Goal: Task Accomplishment & Management: Use online tool/utility

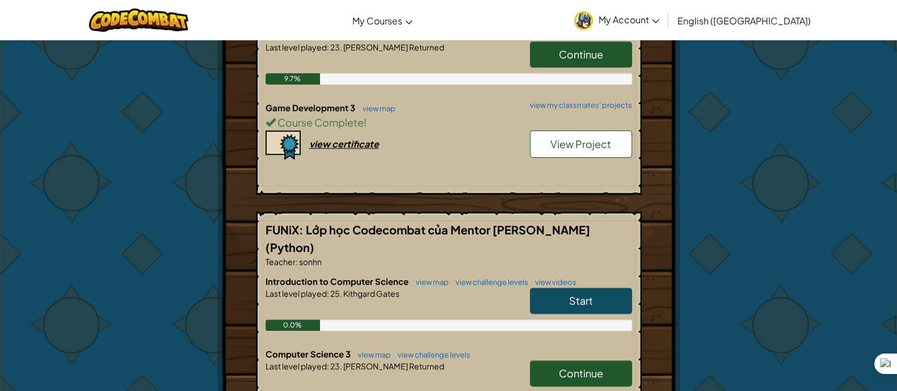
scroll to position [709, 0]
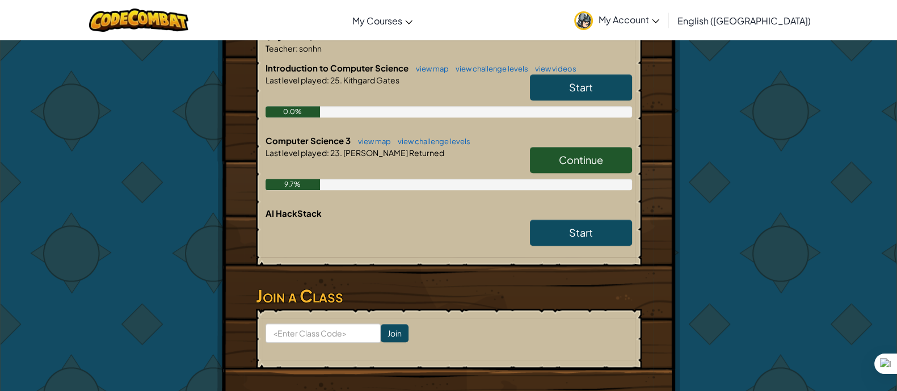
click at [593, 153] on span "Continue" at bounding box center [581, 159] width 44 height 13
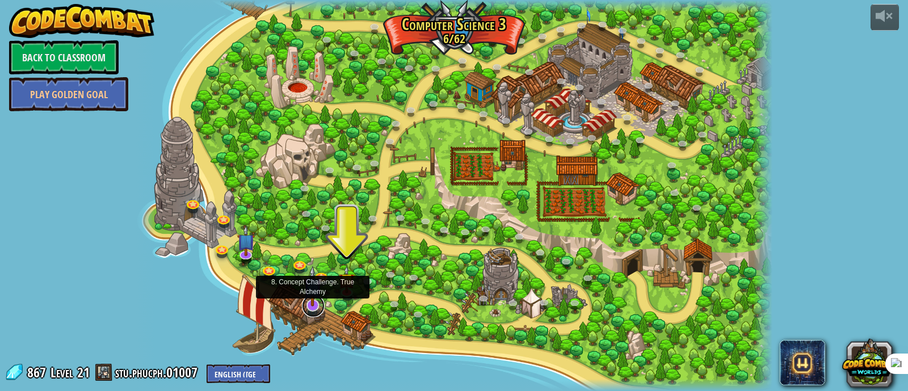
click at [316, 308] on link at bounding box center [313, 306] width 23 height 23
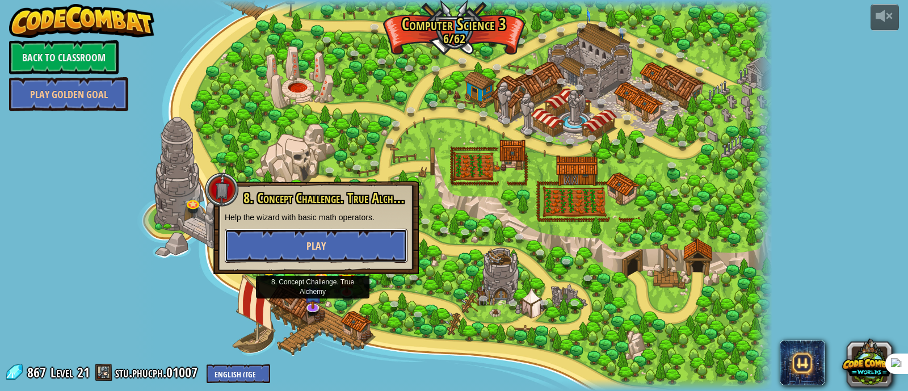
click at [330, 251] on button "Play" at bounding box center [316, 246] width 183 height 34
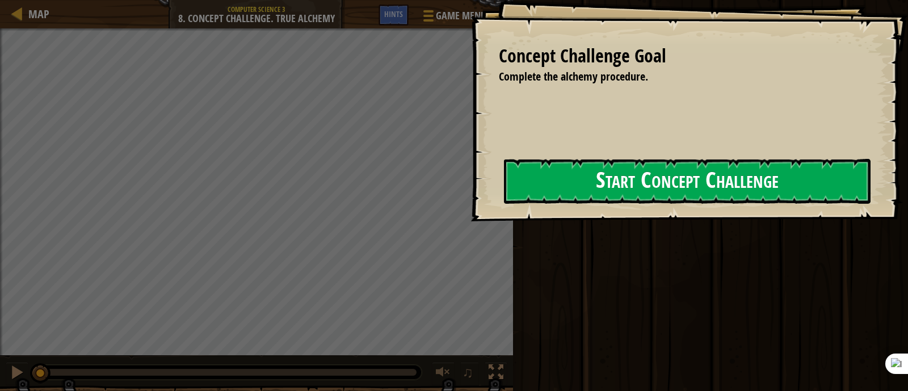
click at [636, 190] on button "Start Concept Challenge" at bounding box center [687, 181] width 367 height 45
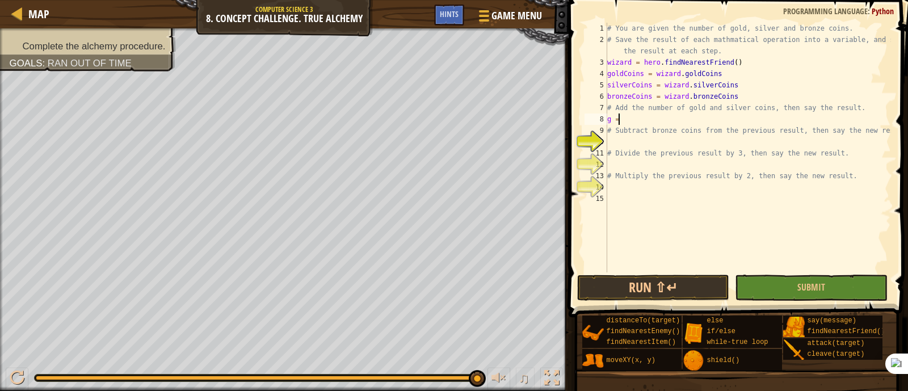
scroll to position [5, 0]
click at [607, 119] on div "# You are given the number of gold, silver and bronze coins. # Save the result …" at bounding box center [748, 159] width 286 height 272
click at [611, 119] on div "# You are given the number of gold, silver and bronze coins. # Save the result …" at bounding box center [748, 159] width 286 height 272
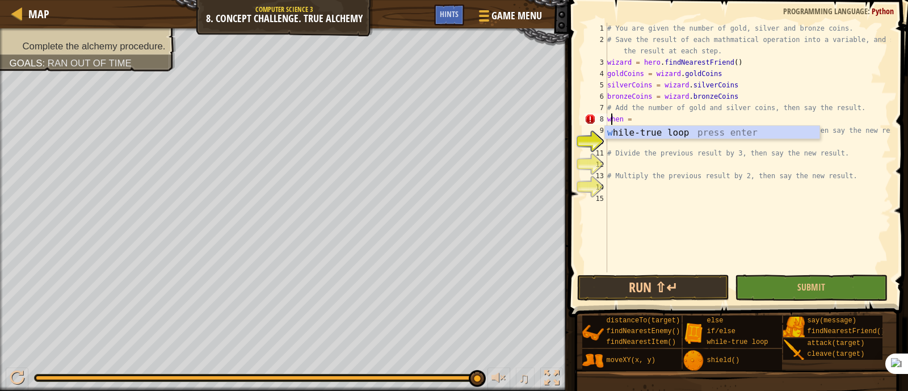
click at [644, 116] on div "# You are given the number of gold, silver and bronze coins. # Save the result …" at bounding box center [748, 159] width 286 height 272
drag, startPoint x: 641, startPoint y: 72, endPoint x: 621, endPoint y: 74, distance: 19.4
click at [621, 74] on div "# You are given the number of gold, silver and bronze coins. # Save the result …" at bounding box center [748, 159] width 286 height 272
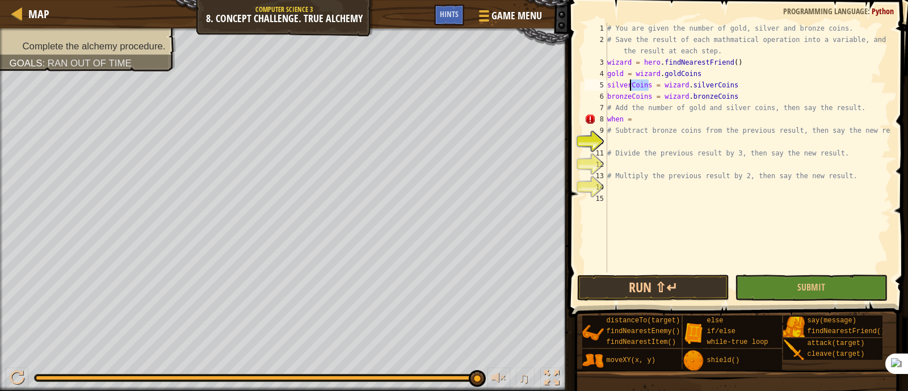
drag, startPoint x: 649, startPoint y: 83, endPoint x: 629, endPoint y: 83, distance: 19.9
click at [629, 83] on div "# You are given the number of gold, silver and bronze coins. # Save the result …" at bounding box center [748, 159] width 286 height 272
drag, startPoint x: 649, startPoint y: 95, endPoint x: 631, endPoint y: 94, distance: 18.7
click at [631, 94] on div "# You are given the number of gold, silver and bronze coins. # Save the result …" at bounding box center [748, 159] width 286 height 272
click at [726, 87] on div "# You are given the number of gold, silver and bronze coins. # Save the result …" at bounding box center [748, 159] width 286 height 272
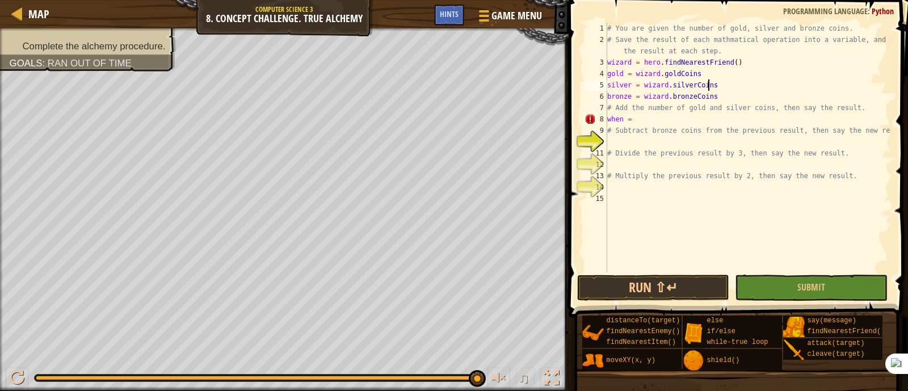
click at [692, 115] on div "# You are given the number of gold, silver and bronze coins. # Save the result …" at bounding box center [748, 159] width 286 height 272
click at [670, 136] on div "# You are given the number of gold, silver and bronze coins. # Save the result …" at bounding box center [748, 159] width 286 height 272
type textarea "# Subtract bronze coins from the previous result, then say the new result."
click at [621, 140] on div "# You are given the number of gold, silver and bronze coins. # Save the result …" at bounding box center [748, 159] width 286 height 272
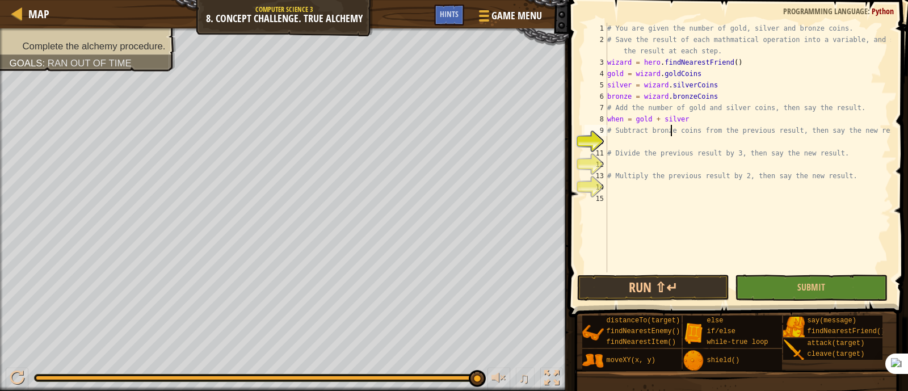
scroll to position [5, 0]
click at [707, 120] on div "# You are given the number of gold, silver and bronze coins. # Save the result …" at bounding box center [748, 159] width 286 height 272
type textarea "when = gold + silver"
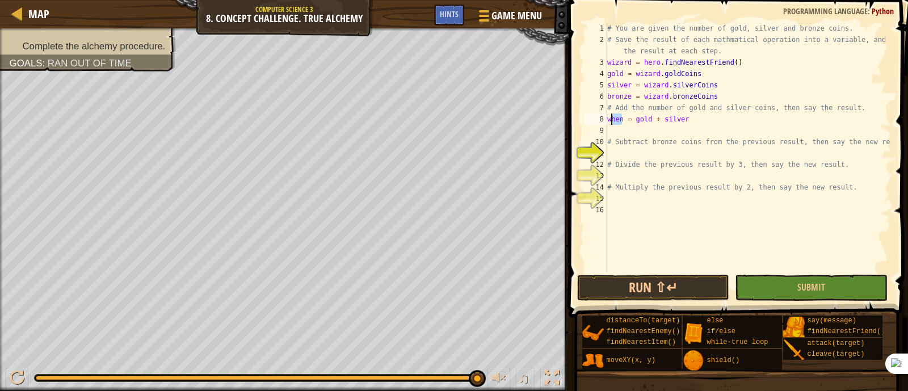
drag, startPoint x: 624, startPoint y: 124, endPoint x: 613, endPoint y: 120, distance: 11.9
click at [613, 120] on div "# You are given the number of gold, silver and bronze coins. # Save the result …" at bounding box center [748, 159] width 286 height 272
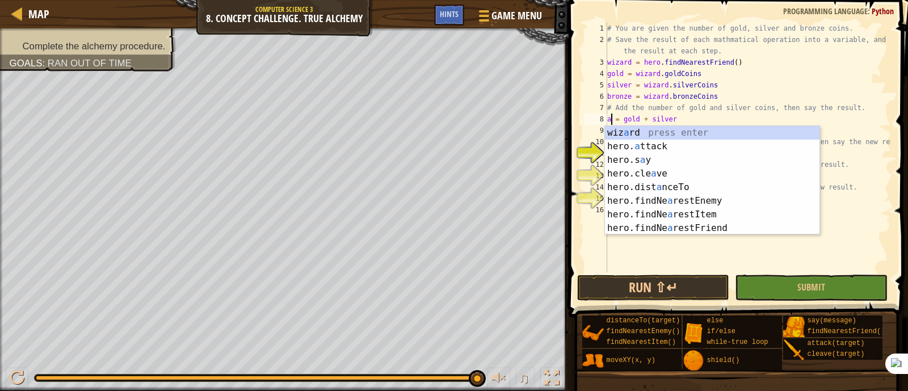
click at [792, 108] on div "# You are given the number of gold, silver and bronze coins. # Save the result …" at bounding box center [748, 159] width 286 height 272
type textarea "# Add the number of gold and silver coins, then say the result."
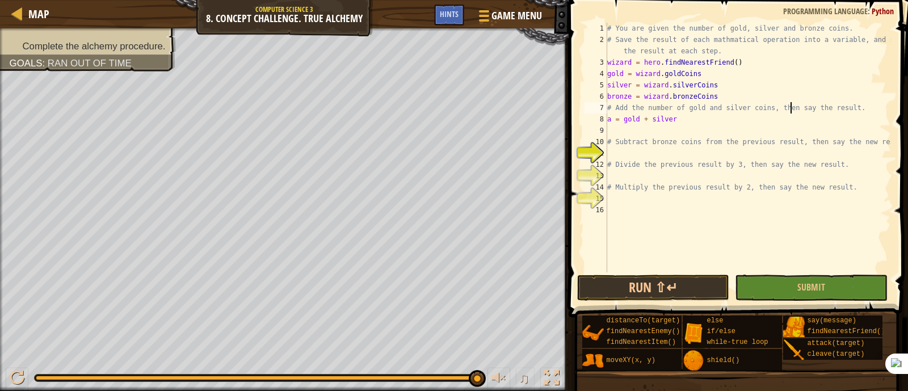
click at [626, 133] on div "# You are given the number of gold, silver and bronze coins. # Save the result …" at bounding box center [748, 159] width 286 height 272
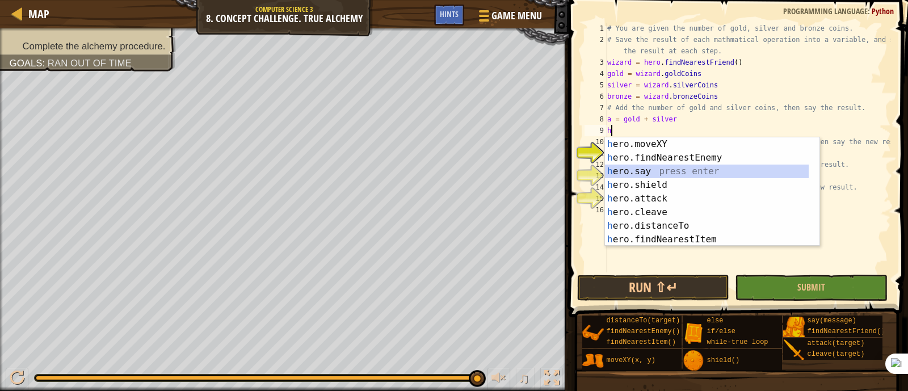
click at [687, 174] on div "h ero.moveXY press enter h ero.findNearestEnemy press enter h ero.say press ent…" at bounding box center [707, 205] width 204 height 136
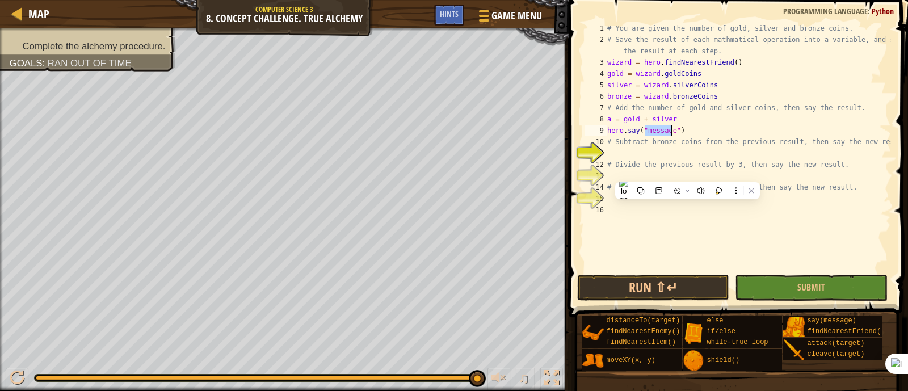
type textarea "hero.say("a")"
click at [658, 157] on div "# You are given the number of gold, silver and bronze coins. # Save the result …" at bounding box center [748, 159] width 286 height 272
click at [779, 279] on button "Submit" at bounding box center [811, 288] width 152 height 26
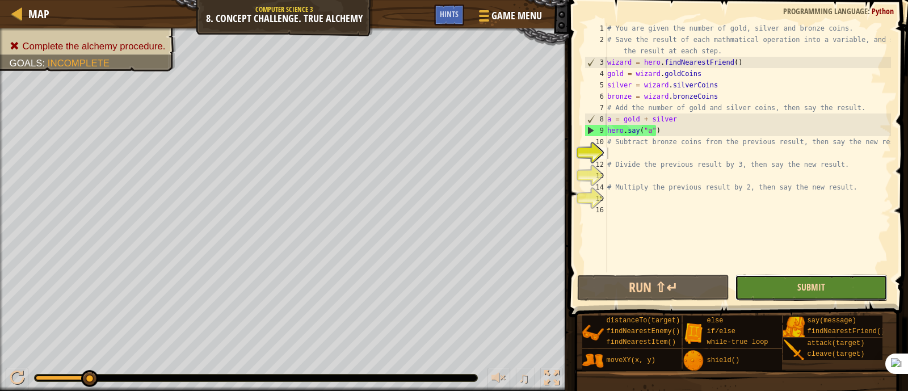
click at [819, 288] on span "Submit" at bounding box center [811, 287] width 28 height 12
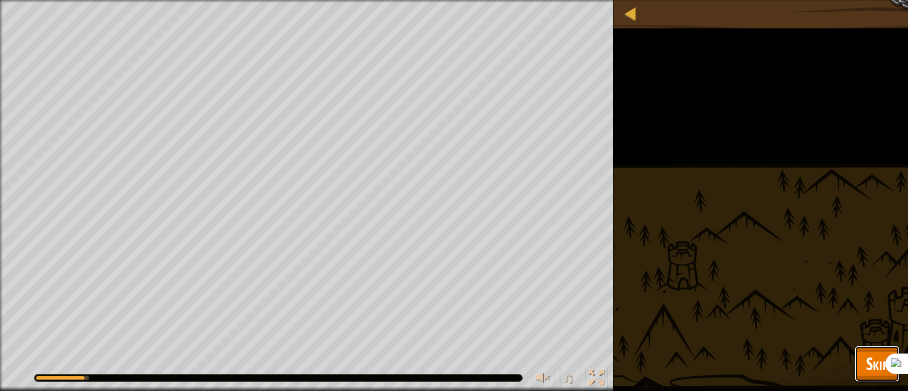
click at [877, 358] on span "Skip" at bounding box center [877, 363] width 22 height 23
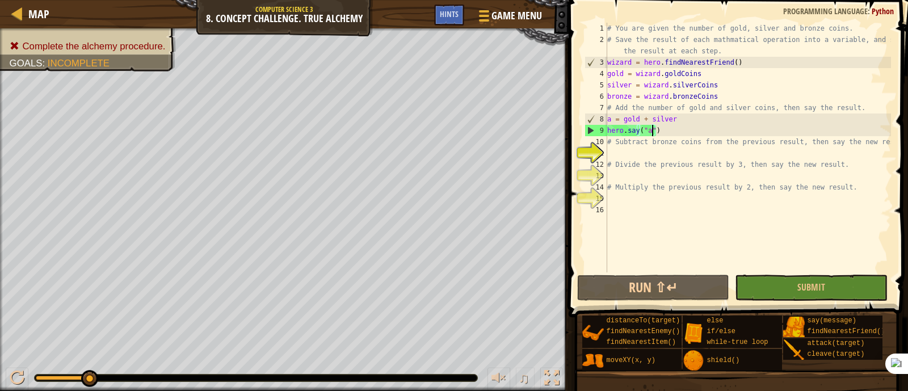
click at [653, 128] on div "# You are given the number of gold, silver and bronze coins. # Save the result …" at bounding box center [748, 159] width 286 height 272
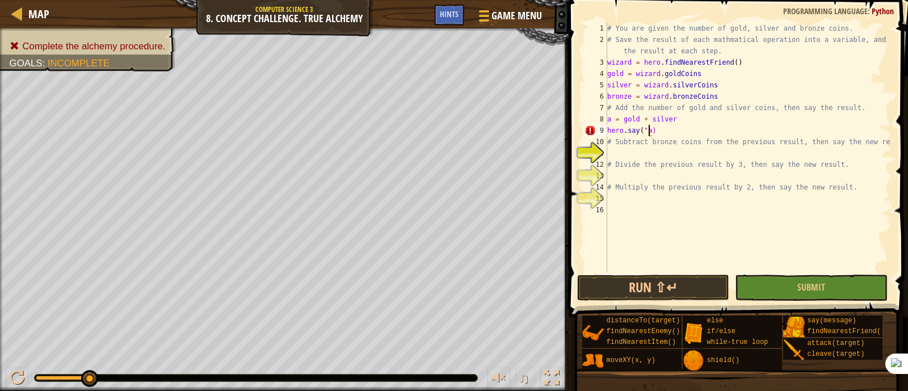
click at [647, 128] on div "# You are given the number of gold, silver and bronze coins. # Save the result …" at bounding box center [748, 159] width 286 height 272
click at [644, 128] on div "# You are given the number of gold, silver and bronze coins. # Save the result …" at bounding box center [748, 159] width 286 height 272
click at [820, 274] on span at bounding box center [739, 142] width 348 height 351
drag, startPoint x: 806, startPoint y: 281, endPoint x: 772, endPoint y: 266, distance: 37.1
click at [805, 281] on span "Submit" at bounding box center [811, 287] width 28 height 12
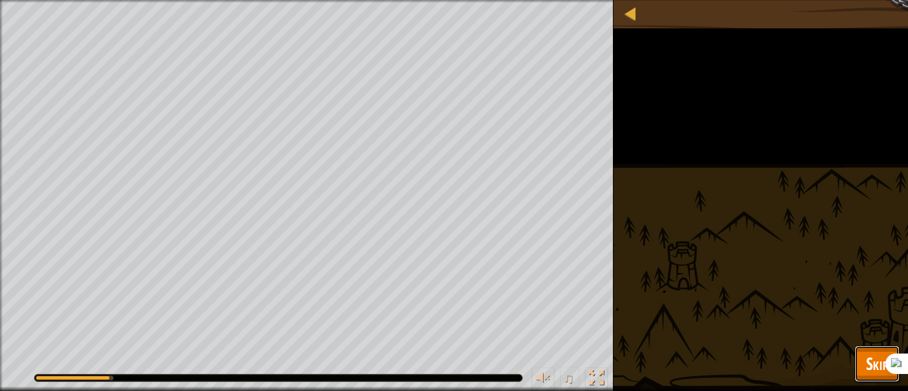
click at [877, 357] on span "Skip" at bounding box center [877, 363] width 22 height 23
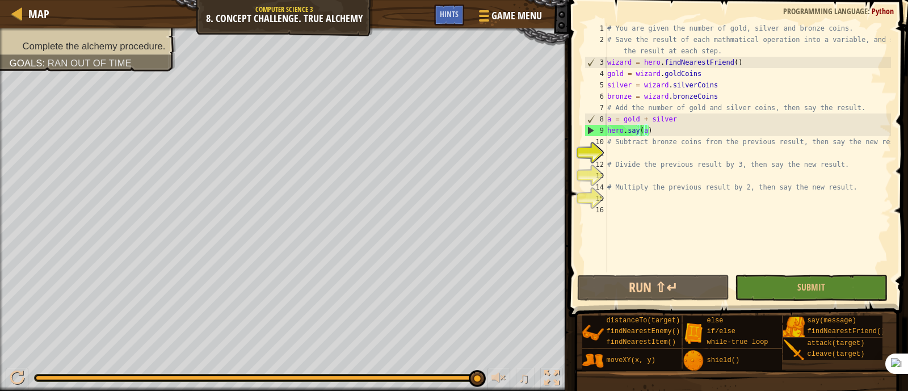
type textarea "bronze = wizard.bronzeCoins"
click at [745, 92] on div "# You are given the number of gold, silver and bronze coins. # Save the result …" at bounding box center [748, 159] width 286 height 272
click at [663, 157] on div "# You are given the number of gold, silver and bronze coins. # Save the result …" at bounding box center [748, 159] width 286 height 272
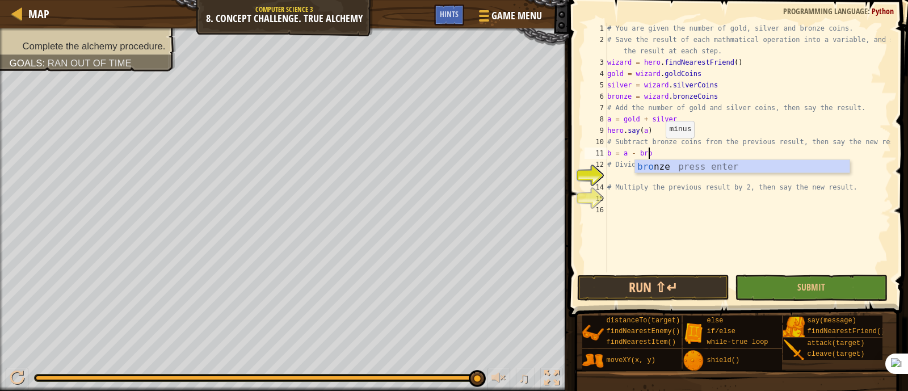
scroll to position [5, 3]
type textarea "b = a - bronze"
click at [627, 180] on div "# You are given the number of gold, silver and bronze coins. # Save the result …" at bounding box center [748, 159] width 286 height 272
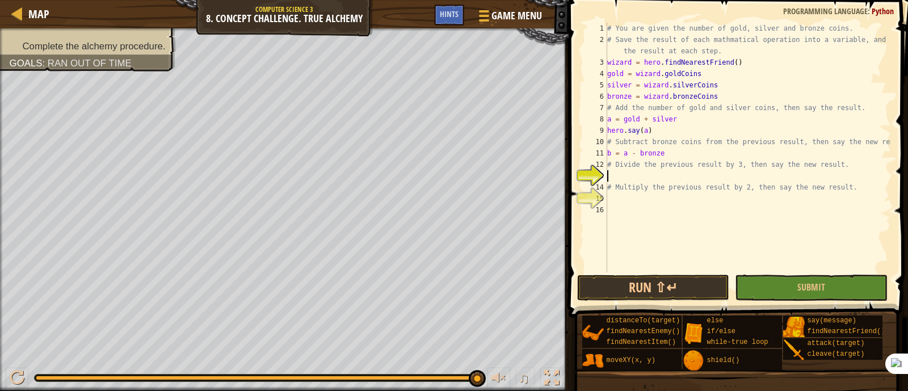
scroll to position [5, 0]
click at [670, 154] on div "# You are given the number of gold, silver and bronze coins. # Save the result …" at bounding box center [748, 159] width 286 height 272
type textarea "b = a - bronze"
click at [618, 174] on div "# You are given the number of gold, silver and bronze coins. # Save the result …" at bounding box center [748, 159] width 286 height 272
click at [690, 140] on div "# You are given the number of gold, silver and bronze coins. # Save the result …" at bounding box center [748, 159] width 286 height 272
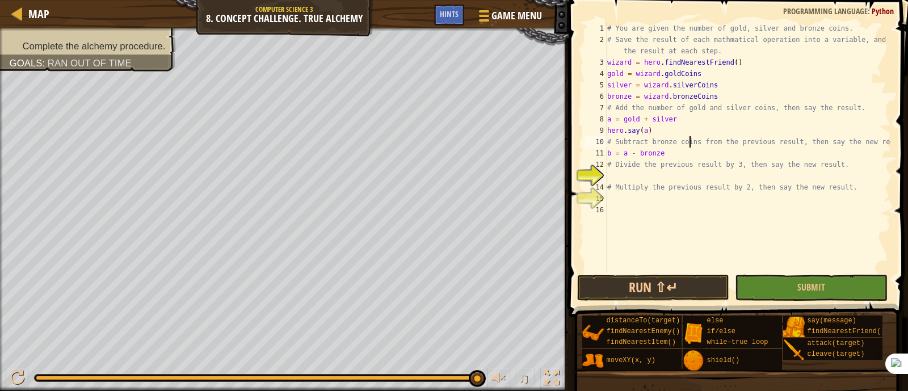
click at [691, 153] on div "# You are given the number of gold, silver and bronze coins. # Save the result …" at bounding box center [748, 159] width 286 height 272
type textarea "b = a - bronze"
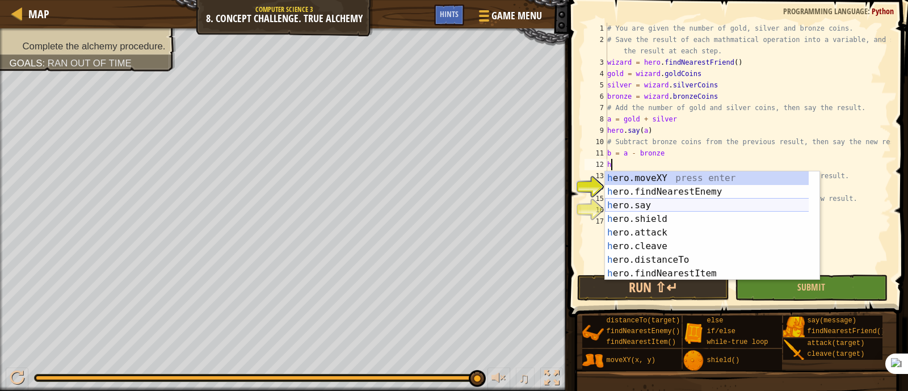
click at [709, 204] on div "h ero.moveXY press enter h ero.findNearestEnemy press enter h ero.say press ent…" at bounding box center [712, 239] width 215 height 136
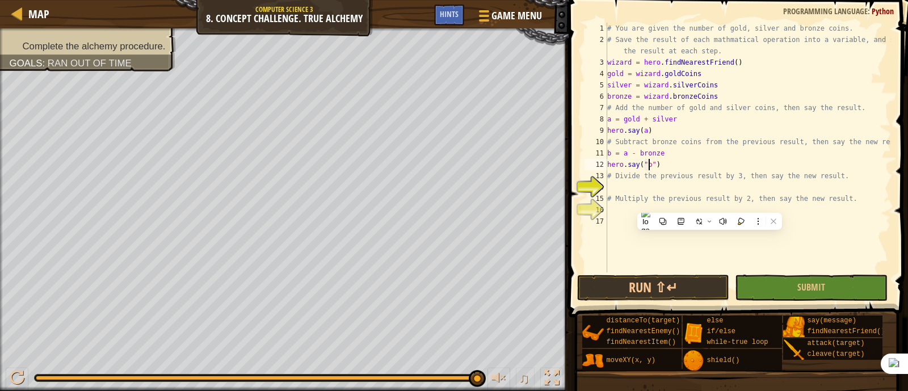
scroll to position [5, 3]
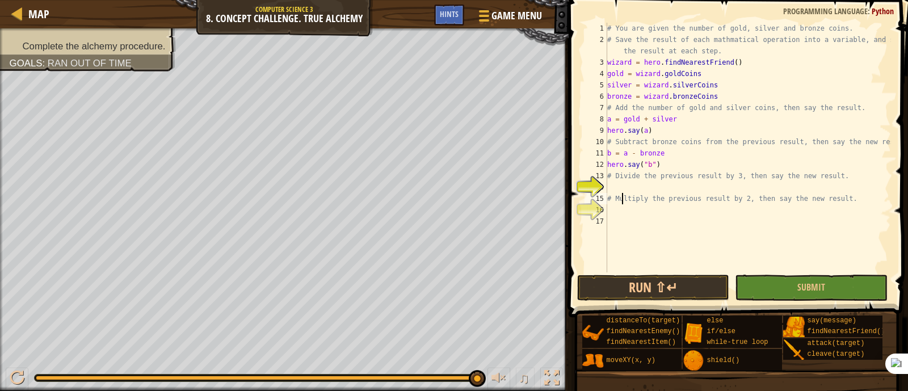
click at [621, 194] on div "# You are given the number of gold, silver and bronze coins. # Save the result …" at bounding box center [748, 159] width 286 height 272
type textarea "# Multiply the previous result by 2, then say the new result."
click at [625, 186] on div "# You are given the number of gold, silver and bronze coins. # Save the result …" at bounding box center [748, 159] width 286 height 272
type textarea "c"
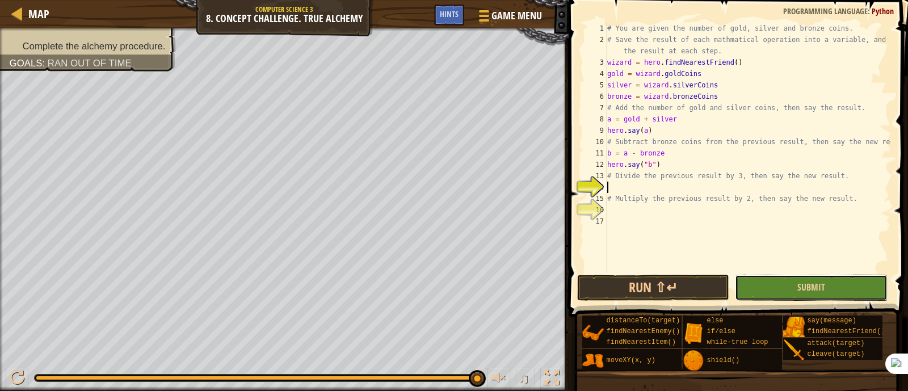
click at [783, 281] on button "Submit" at bounding box center [811, 288] width 152 height 26
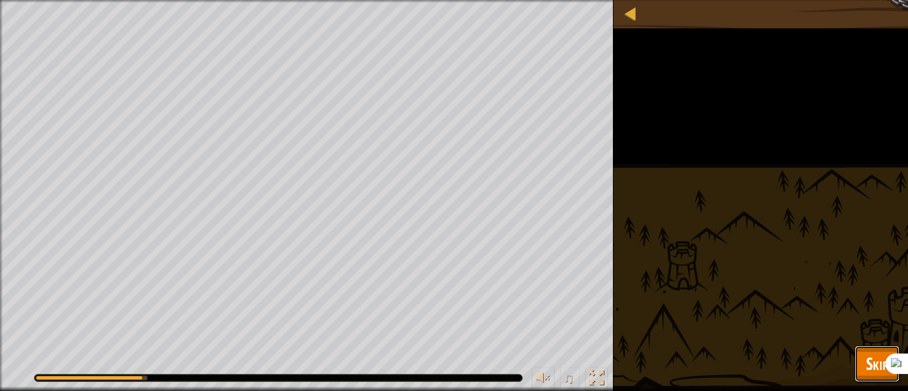
click at [868, 359] on span "Skip" at bounding box center [877, 363] width 22 height 23
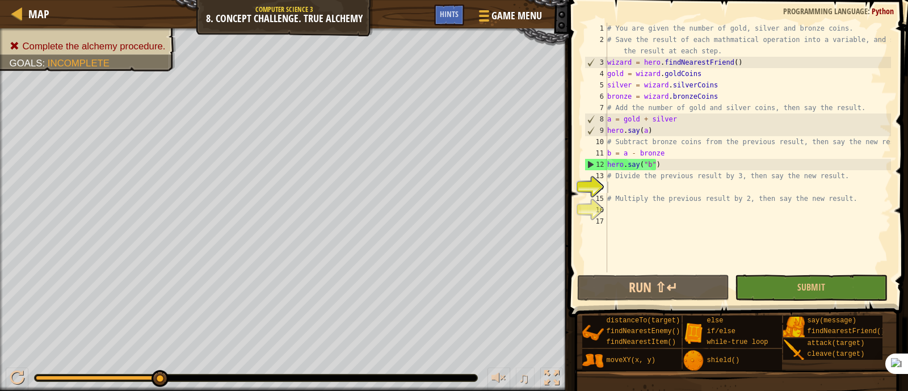
click at [649, 162] on div "# You are given the number of gold, silver and bronze coins. # Save the result …" at bounding box center [748, 159] width 286 height 272
click at [653, 163] on div "# You are given the number of gold, silver and bronze coins. # Save the result …" at bounding box center [748, 159] width 286 height 272
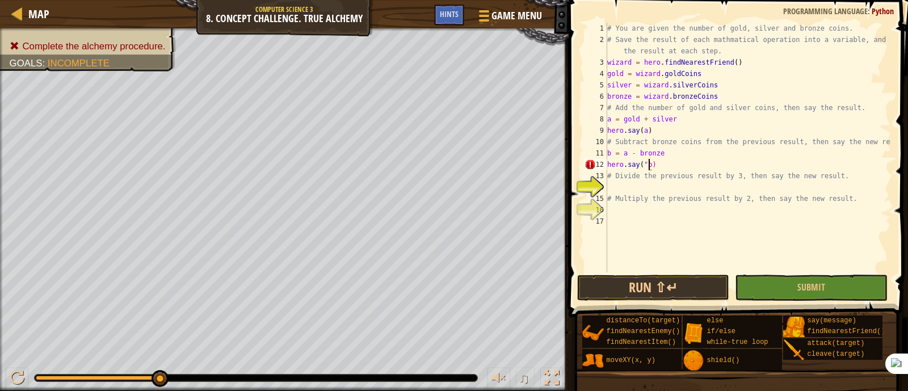
click at [642, 167] on div "# You are given the number of gold, silver and bronze coins. # Save the result …" at bounding box center [748, 159] width 286 height 272
click at [646, 166] on div "# You are given the number of gold, silver and bronze coins. # Save the result …" at bounding box center [748, 159] width 286 height 272
type textarea "hero.say(b)"
click at [793, 281] on button "Submit" at bounding box center [811, 288] width 152 height 26
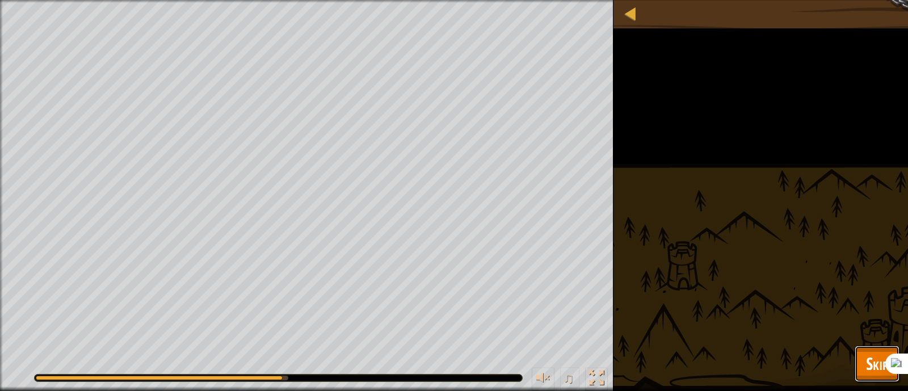
click at [872, 358] on span "Skip" at bounding box center [877, 363] width 22 height 23
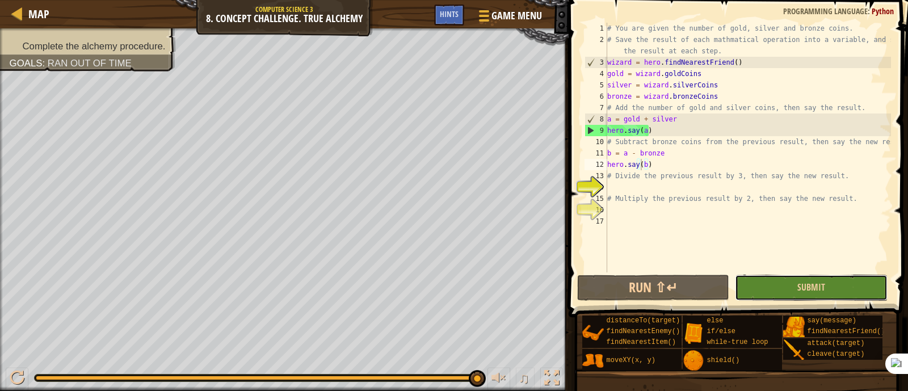
click at [795, 281] on button "Submit" at bounding box center [811, 288] width 152 height 26
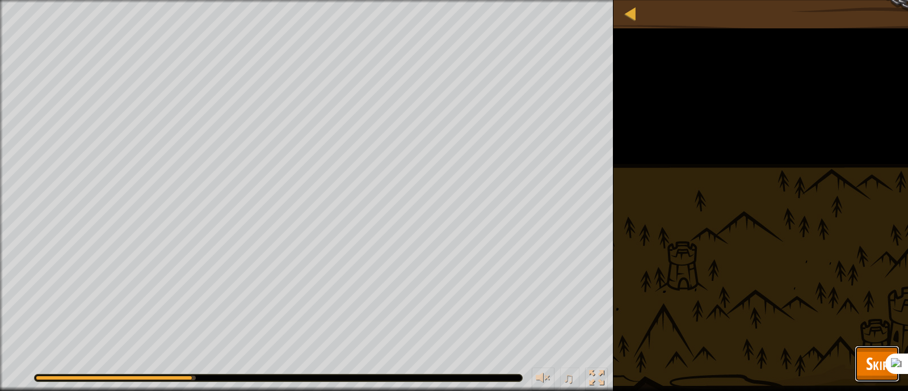
click at [873, 355] on span "Skip" at bounding box center [877, 363] width 22 height 23
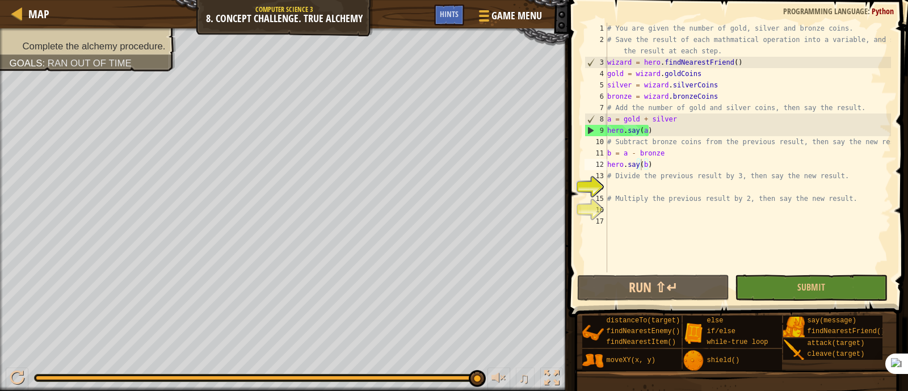
click at [619, 192] on div "# You are given the number of gold, silver and bronze coins. # Save the result …" at bounding box center [748, 159] width 286 height 272
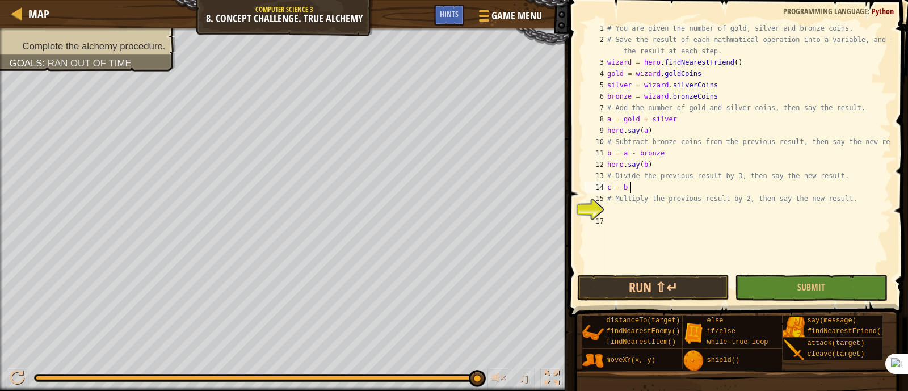
scroll to position [5, 2]
click at [633, 188] on div "# You are given the number of gold, silver and bronze coins. # Save the result …" at bounding box center [748, 159] width 286 height 272
type textarea "c = b / 3"
click at [648, 186] on div "# You are given the number of gold, silver and bronze coins. # Save the result …" at bounding box center [748, 159] width 286 height 272
click at [652, 183] on div "# You are given the number of gold, silver and bronze coins. # Save the result …" at bounding box center [748, 159] width 286 height 272
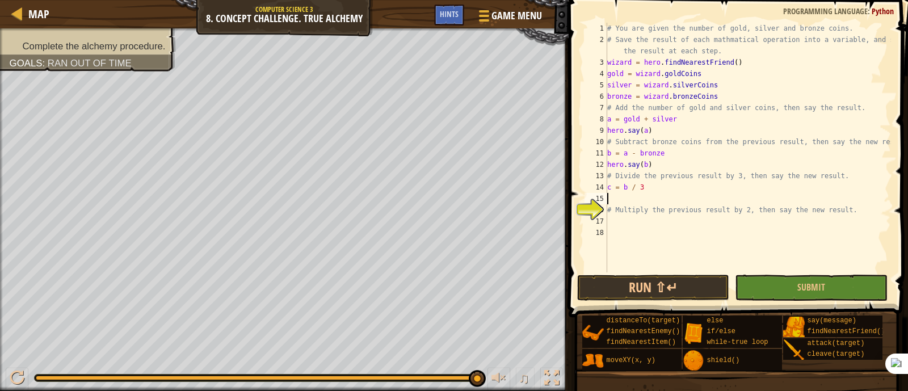
scroll to position [5, 0]
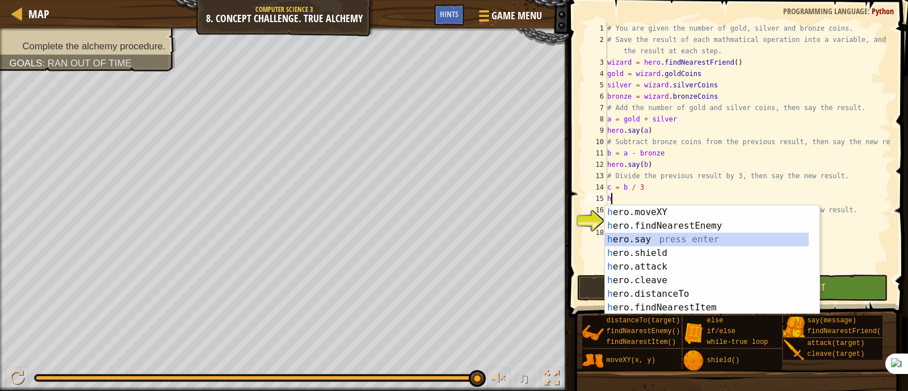
click at [695, 237] on div "h ero.moveXY press enter h ero.findNearestEnemy press enter h ero.say press ent…" at bounding box center [712, 273] width 215 height 136
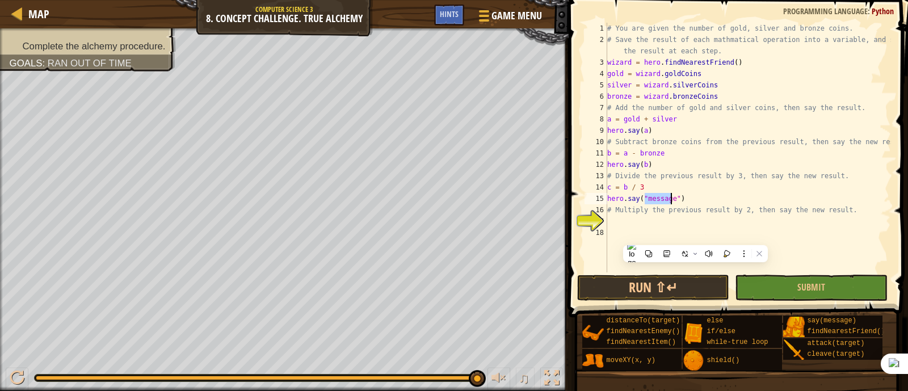
scroll to position [5, 3]
click at [704, 197] on div "# You are given the number of gold, silver and bronze coins. # Save the result …" at bounding box center [748, 159] width 286 height 272
click at [650, 197] on div "# You are given the number of gold, silver and bronze coins. # Save the result …" at bounding box center [748, 159] width 286 height 272
click at [654, 197] on div "# You are given the number of gold, silver and bronze coins. # Save the result …" at bounding box center [748, 159] width 286 height 272
click at [641, 199] on div "# You are given the number of gold, silver and bronze coins. # Save the result …" at bounding box center [748, 159] width 286 height 272
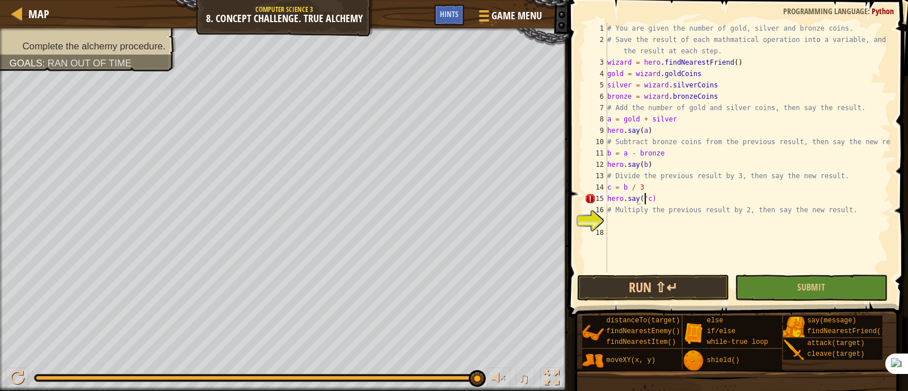
drag, startPoint x: 644, startPoint y: 200, endPoint x: 659, endPoint y: 203, distance: 15.5
click at [644, 201] on div "# You are given the number of gold, silver and bronze coins. # Save the result …" at bounding box center [748, 159] width 286 height 272
type textarea "hero.say(c)"
click at [659, 203] on div "# You are given the number of gold, silver and bronze coins. # Save the result …" at bounding box center [748, 159] width 286 height 272
click at [669, 219] on div "# You are given the number of gold, silver and bronze coins. # Save the result …" at bounding box center [748, 159] width 286 height 272
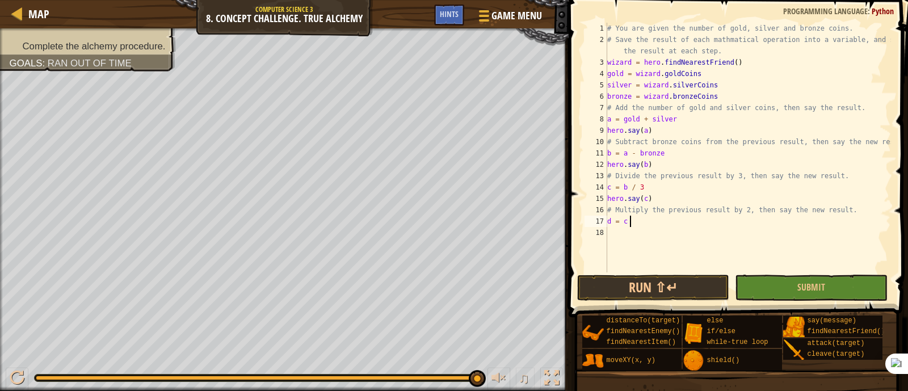
scroll to position [5, 2]
type textarea "d = c * 2"
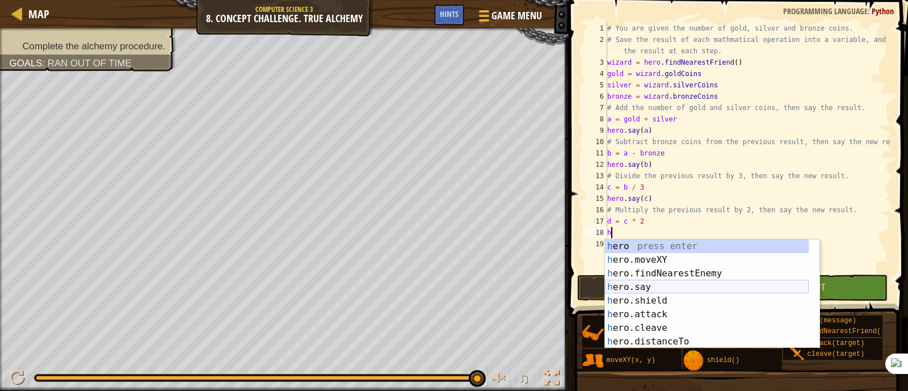
click at [654, 285] on div "h ero press enter h ero.moveXY press enter h ero.findNearestEnemy press enter h…" at bounding box center [707, 307] width 204 height 136
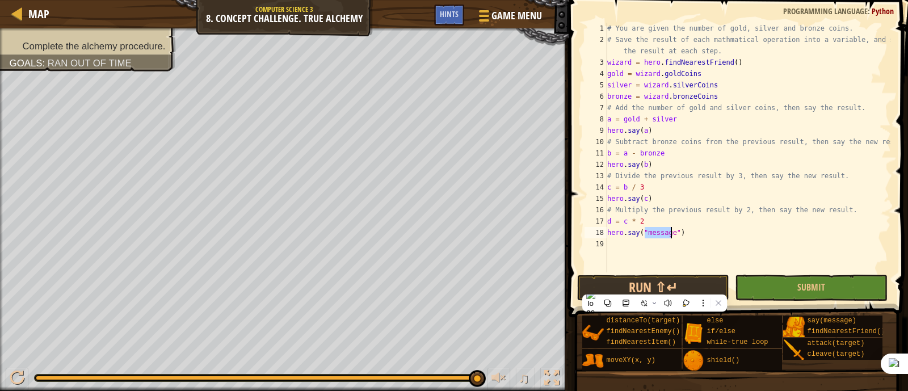
click at [676, 234] on div "# You are given the number of gold, silver and bronze coins. # Save the result …" at bounding box center [748, 159] width 286 height 272
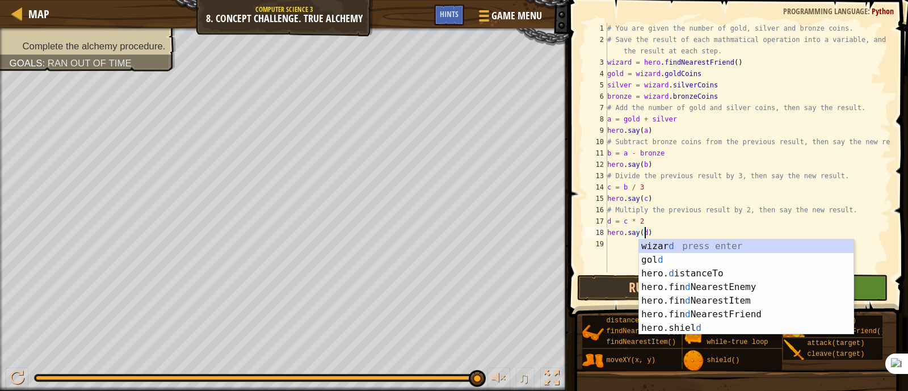
scroll to position [5, 2]
click at [746, 224] on div "# You are given the number of gold, silver and bronze coins. # Save the result …" at bounding box center [748, 159] width 286 height 272
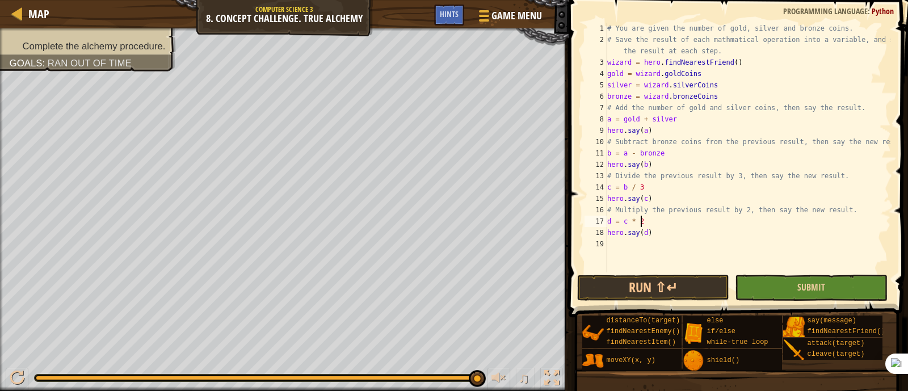
type textarea "d = c * 2"
click at [826, 284] on button "Submit" at bounding box center [811, 288] width 152 height 26
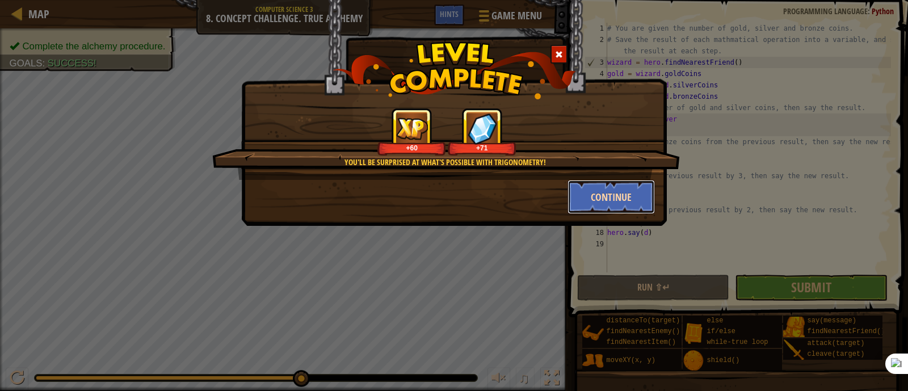
click at [609, 193] on button "Continue" at bounding box center [612, 197] width 88 height 34
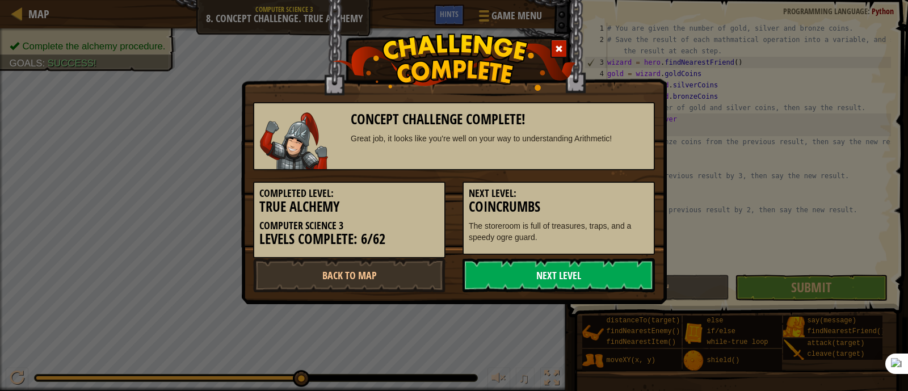
click at [614, 279] on link "Next Level" at bounding box center [559, 275] width 192 height 34
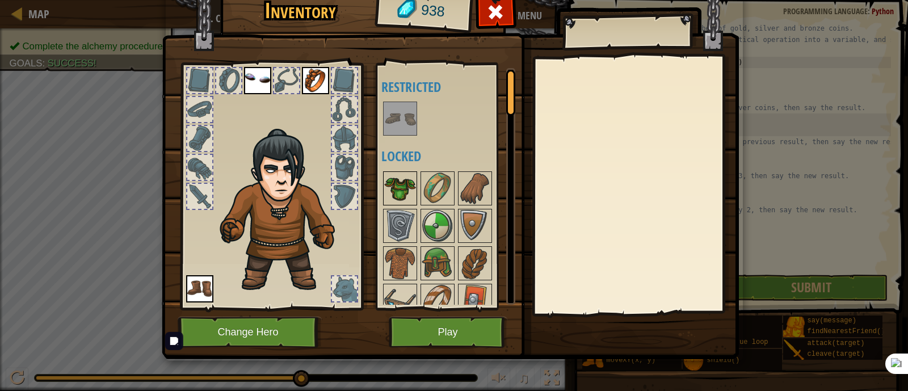
click at [389, 175] on img at bounding box center [400, 189] width 32 height 32
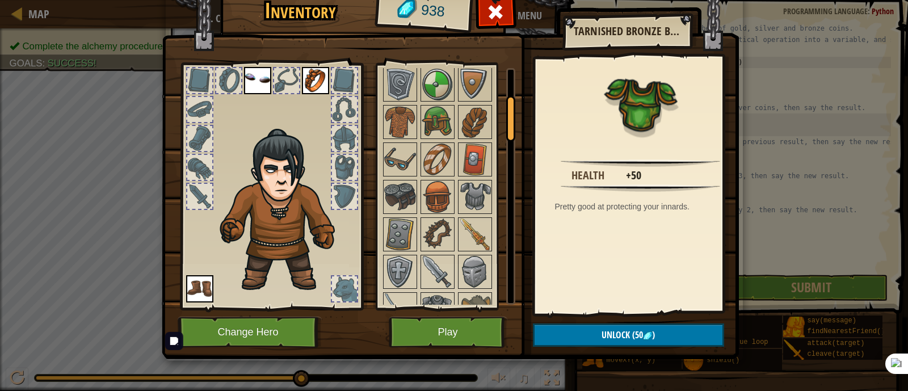
scroll to position [213, 0]
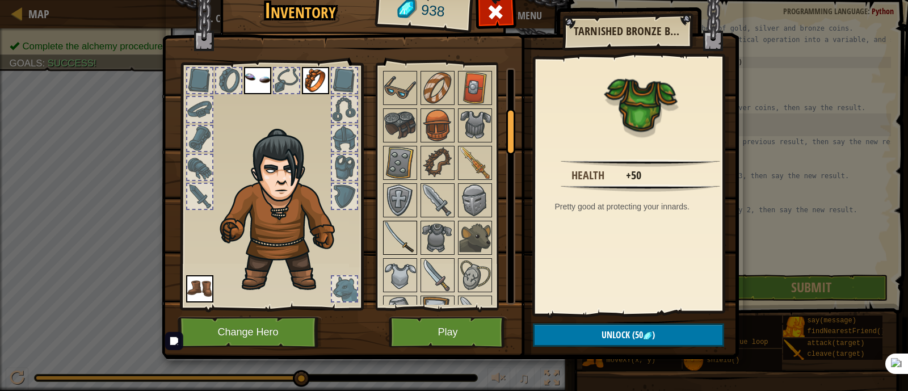
click at [397, 226] on img at bounding box center [400, 238] width 32 height 32
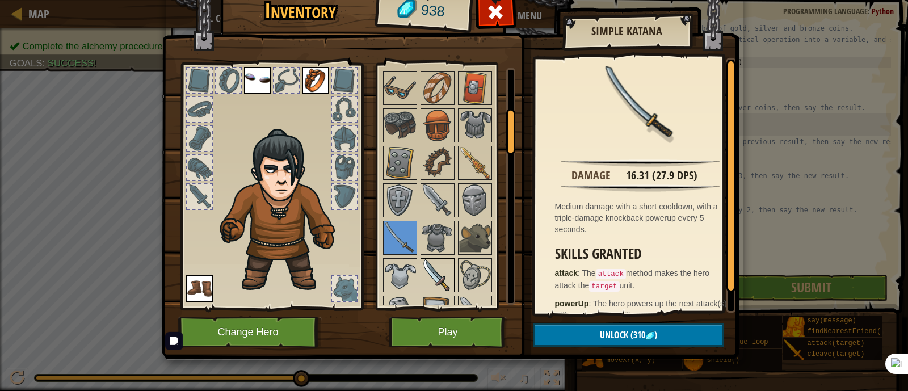
scroll to position [283, 0]
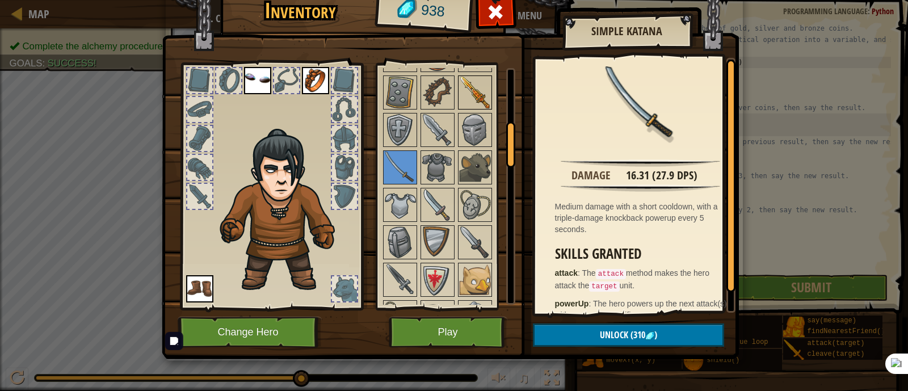
click at [467, 85] on img at bounding box center [475, 93] width 32 height 32
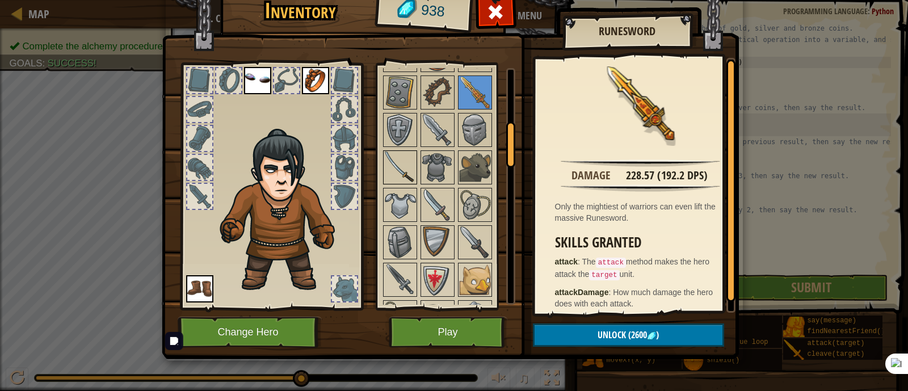
click at [393, 158] on img at bounding box center [400, 168] width 32 height 32
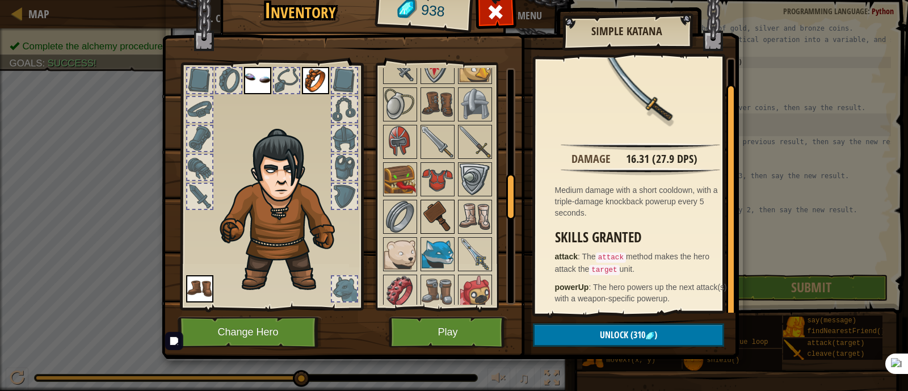
scroll to position [567, 0]
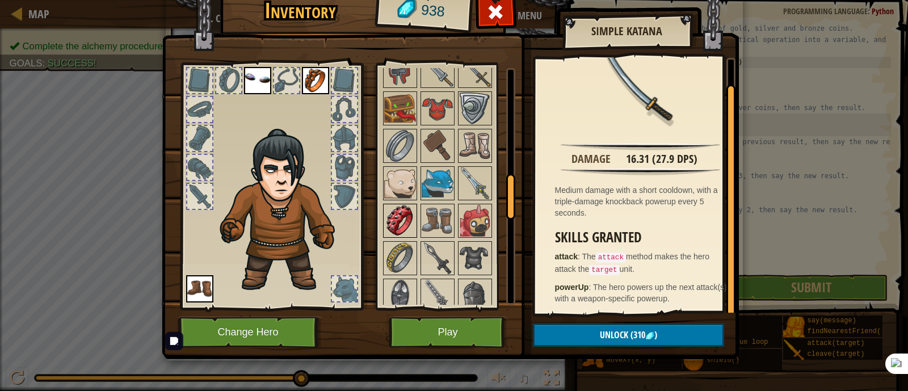
click at [383, 210] on div at bounding box center [400, 221] width 34 height 34
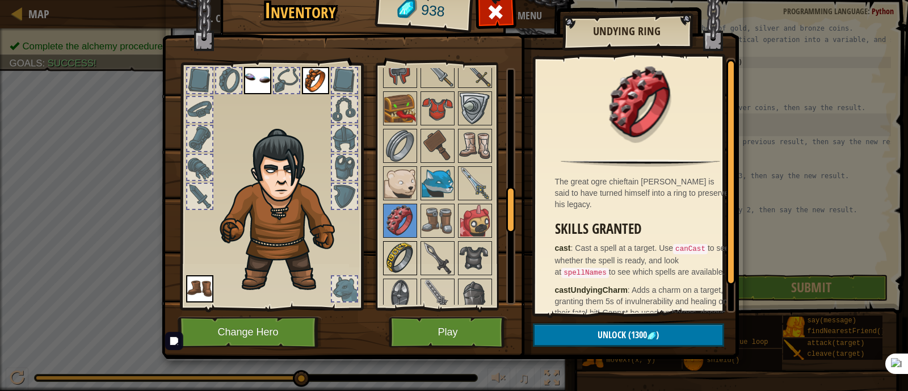
scroll to position [638, 0]
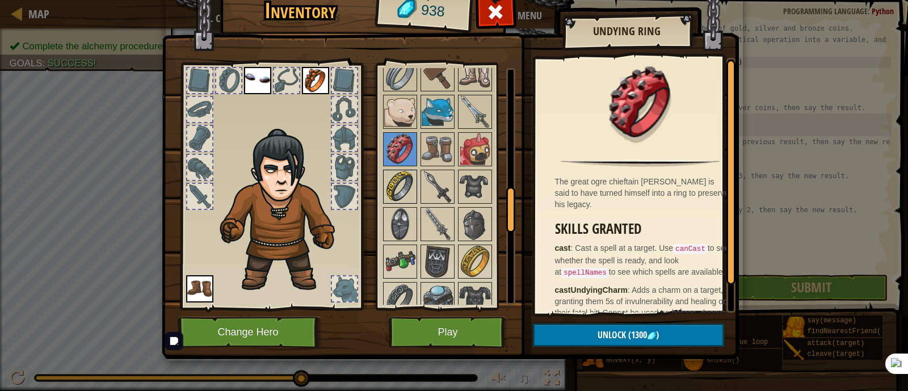
click at [394, 182] on img at bounding box center [400, 187] width 32 height 32
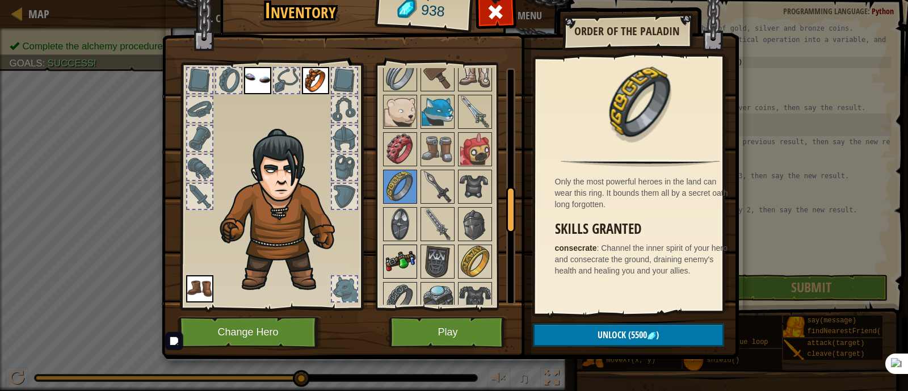
click at [390, 246] on img at bounding box center [400, 262] width 32 height 32
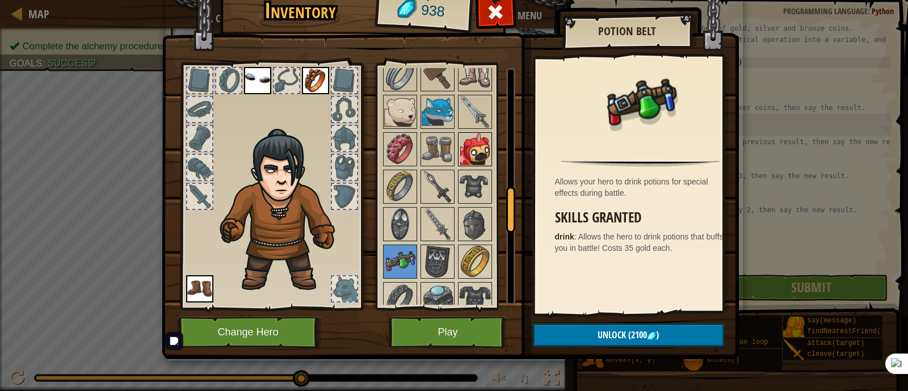
click at [468, 139] on img at bounding box center [475, 149] width 32 height 32
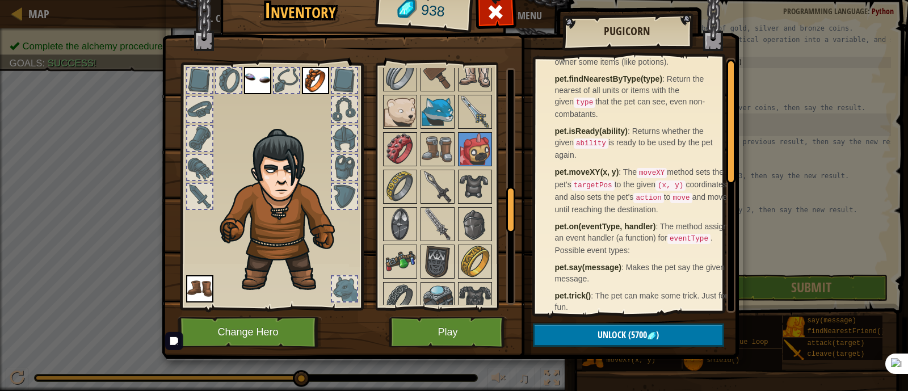
scroll to position [0, 0]
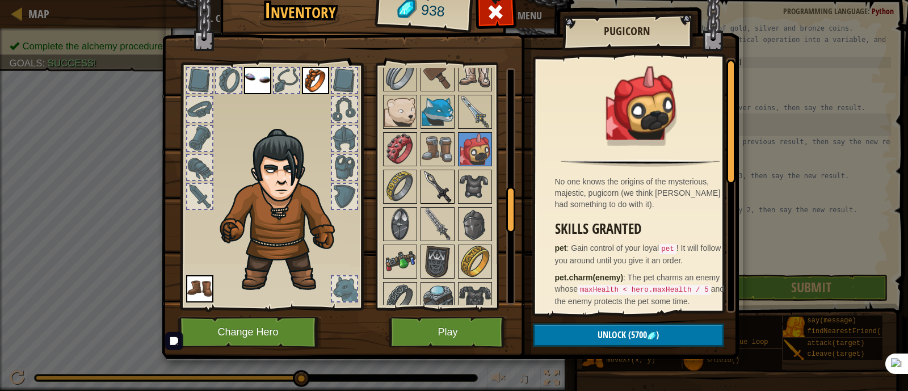
click at [430, 187] on img at bounding box center [438, 187] width 32 height 32
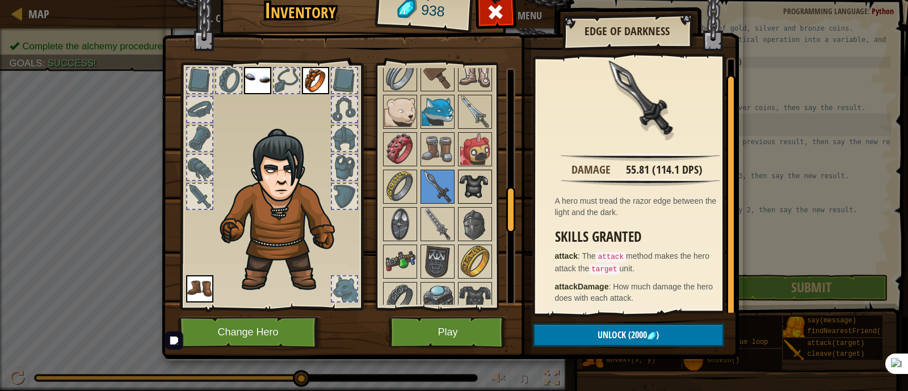
click at [459, 177] on img at bounding box center [475, 187] width 32 height 32
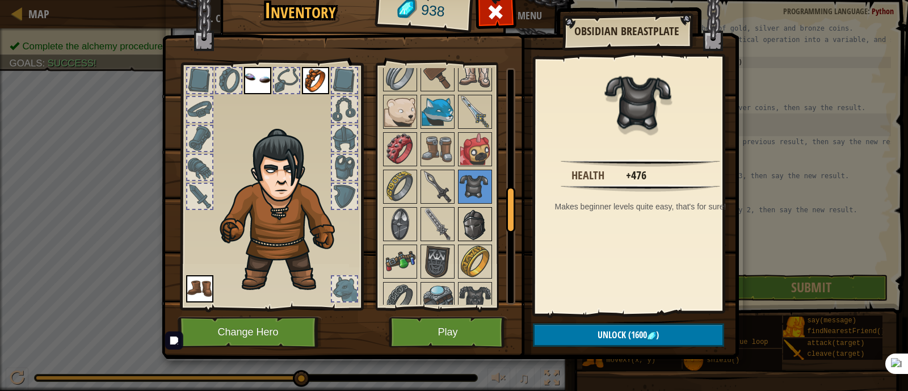
drag, startPoint x: 479, startPoint y: 224, endPoint x: 473, endPoint y: 220, distance: 6.6
click at [478, 222] on img at bounding box center [475, 224] width 32 height 32
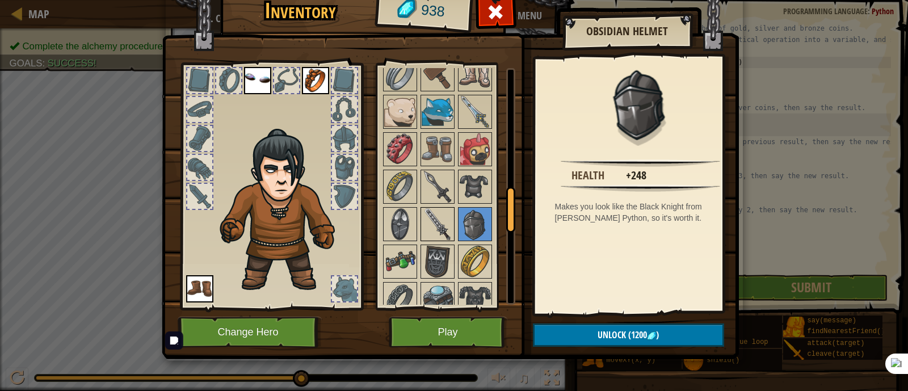
click at [431, 217] on img at bounding box center [438, 224] width 32 height 32
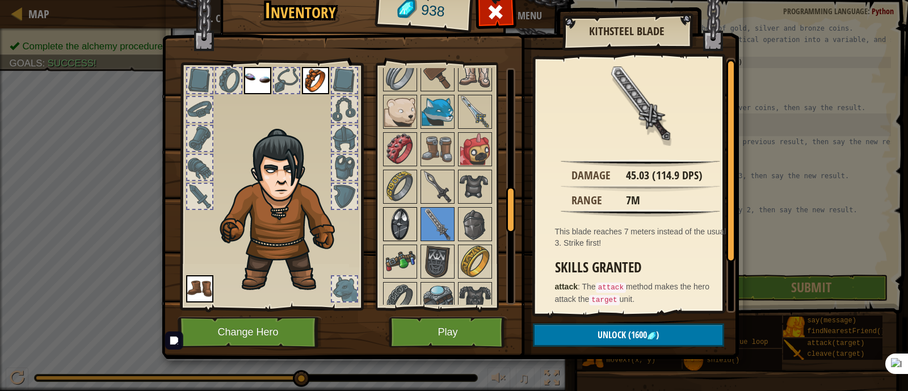
click at [397, 217] on img at bounding box center [400, 224] width 32 height 32
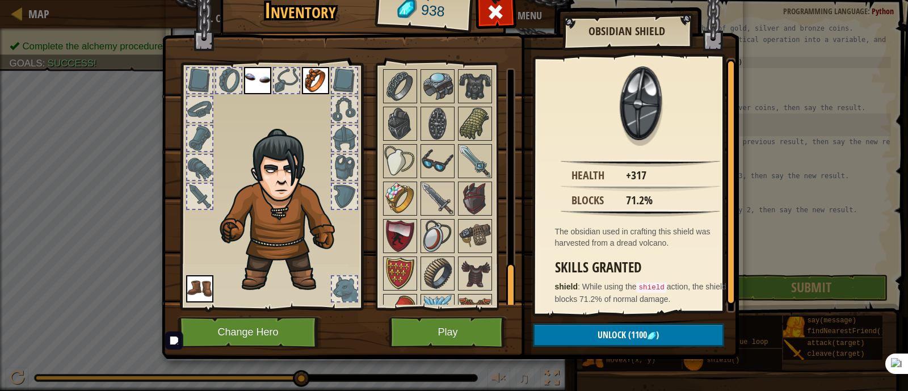
scroll to position [1056, 0]
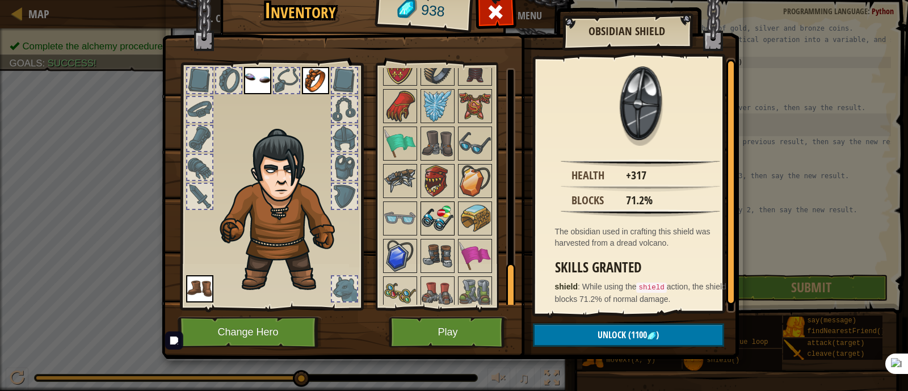
click at [436, 206] on img at bounding box center [438, 219] width 32 height 32
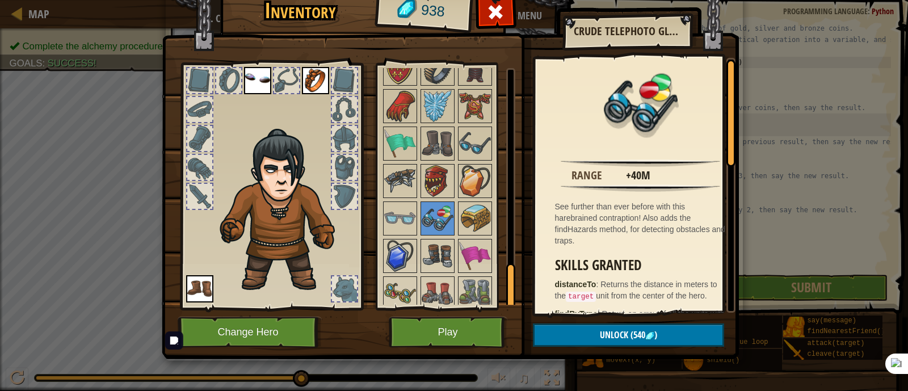
click at [253, 72] on img at bounding box center [257, 80] width 27 height 27
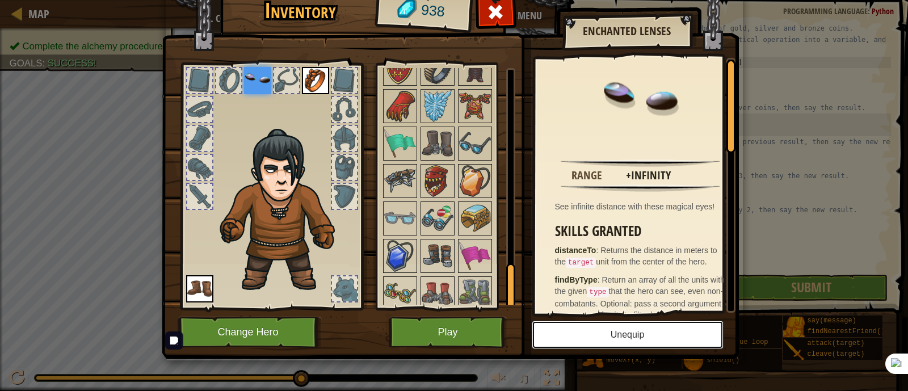
click at [615, 322] on button "Unequip" at bounding box center [628, 335] width 192 height 28
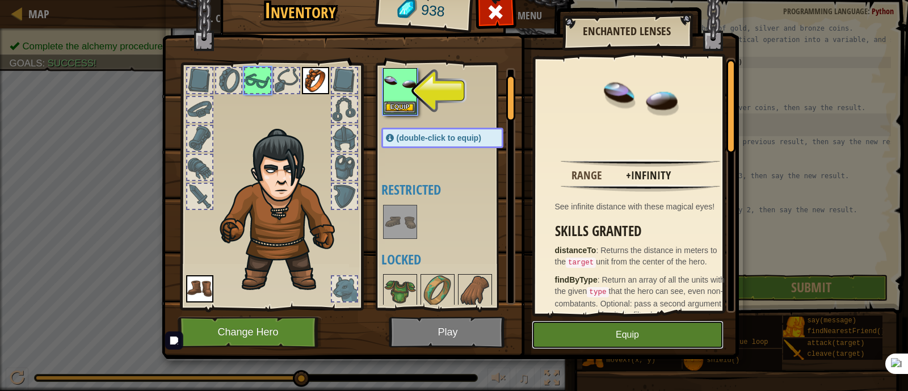
drag, startPoint x: 641, startPoint y: 341, endPoint x: 641, endPoint y: 317, distance: 23.3
click at [641, 330] on button "Equip" at bounding box center [628, 335] width 192 height 28
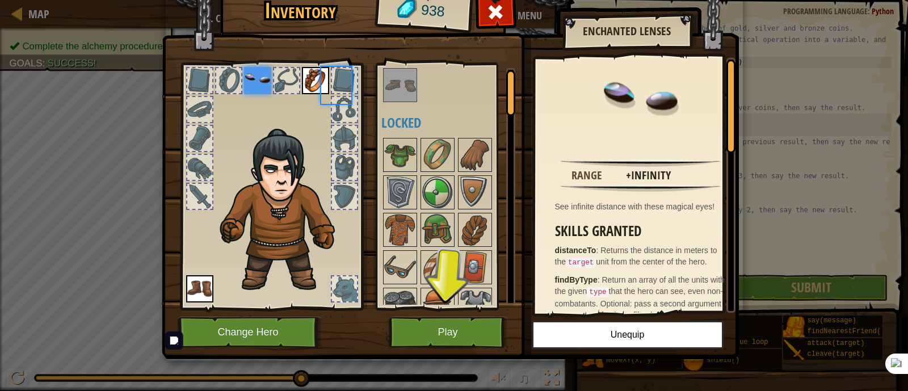
scroll to position [1, 0]
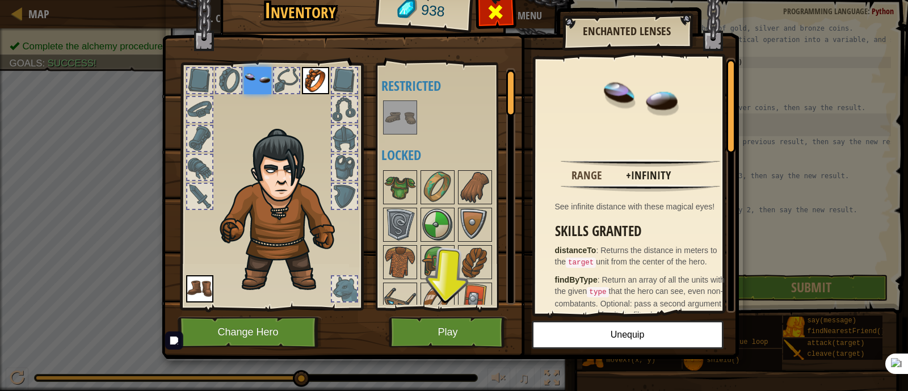
click at [489, 7] on span at bounding box center [495, 12] width 18 height 18
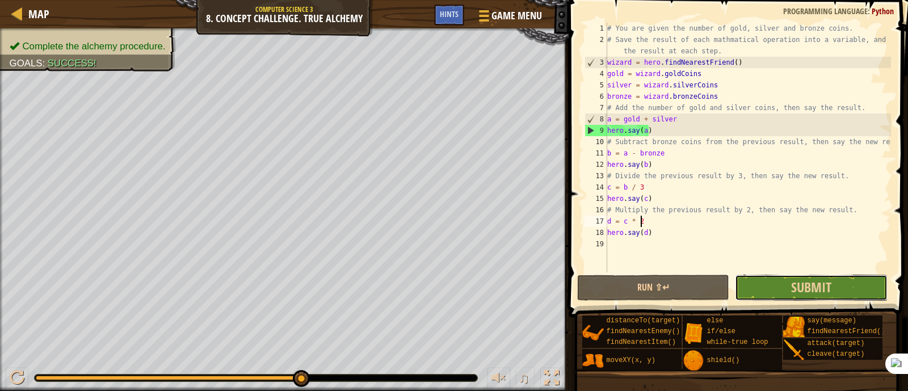
click at [805, 276] on button "Submit" at bounding box center [811, 288] width 152 height 26
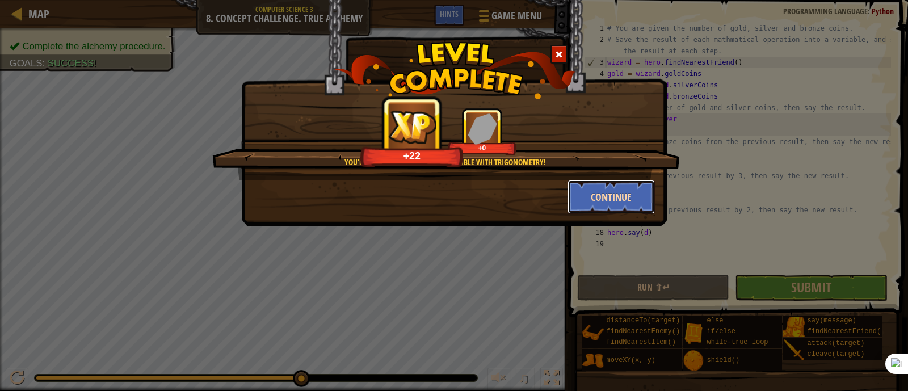
click at [614, 192] on button "Continue" at bounding box center [612, 197] width 88 height 34
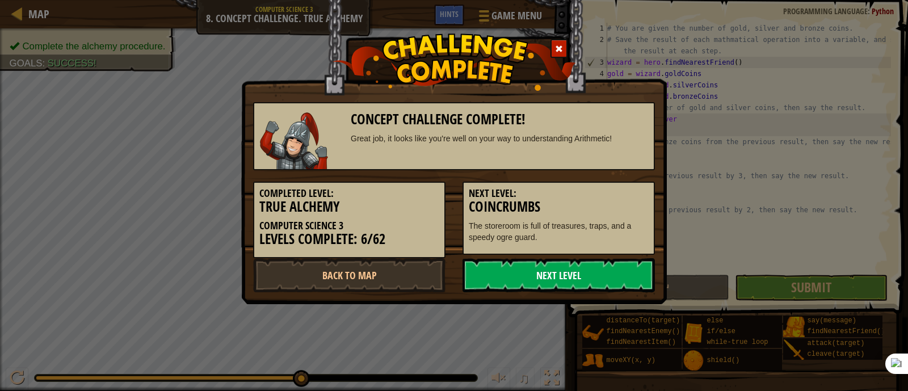
click at [552, 271] on link "Next Level" at bounding box center [559, 275] width 192 height 34
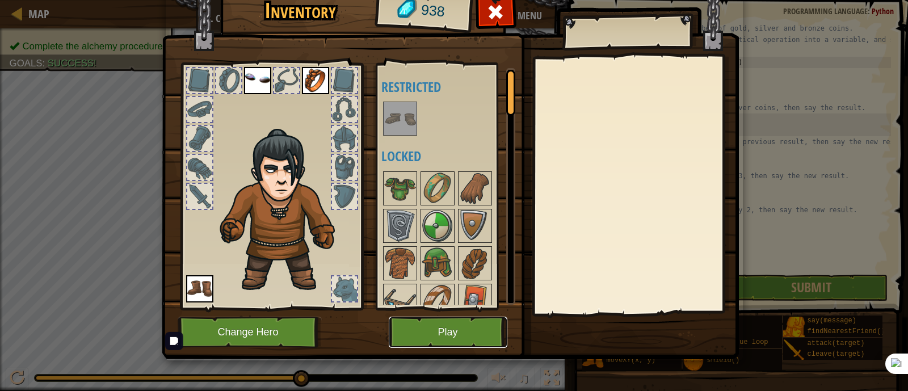
click at [419, 334] on button "Play" at bounding box center [448, 332] width 119 height 31
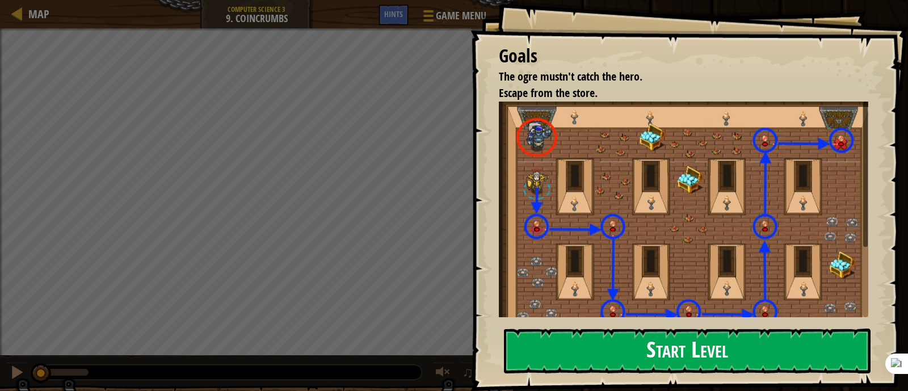
click at [698, 344] on button "Start Level" at bounding box center [687, 351] width 367 height 45
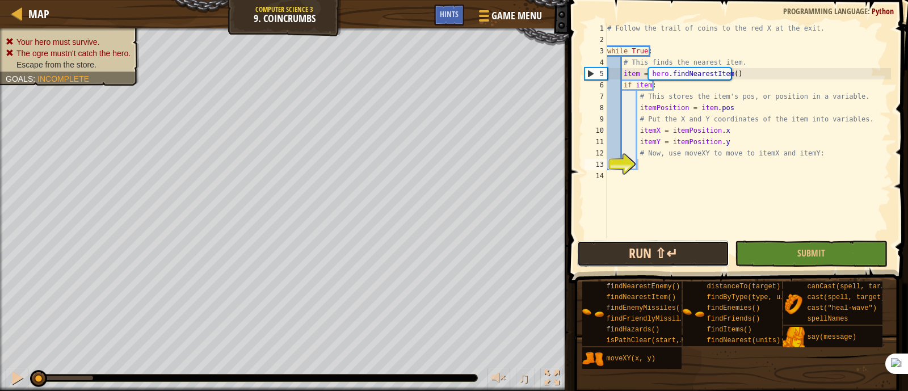
click at [704, 252] on button "Run ⇧↵" at bounding box center [653, 254] width 152 height 26
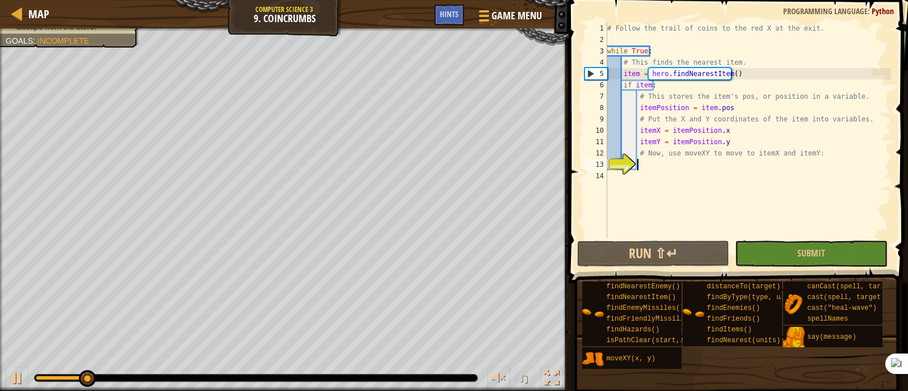
click at [674, 166] on div "# Follow the trail of coins to the red X at the exit. while True : # This finds…" at bounding box center [748, 142] width 286 height 238
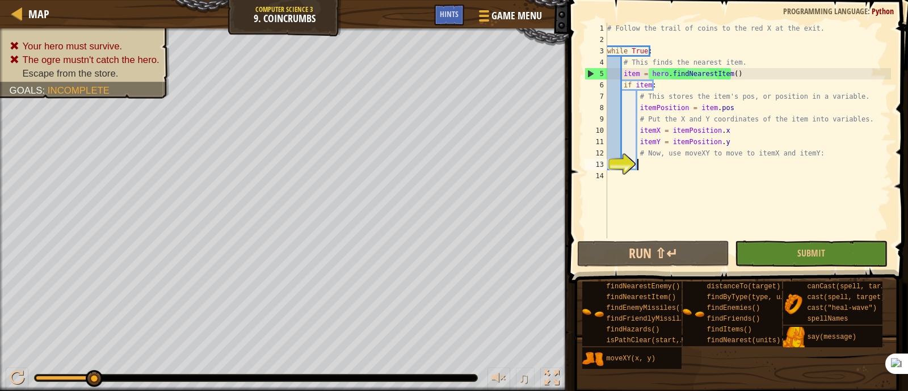
scroll to position [5, 2]
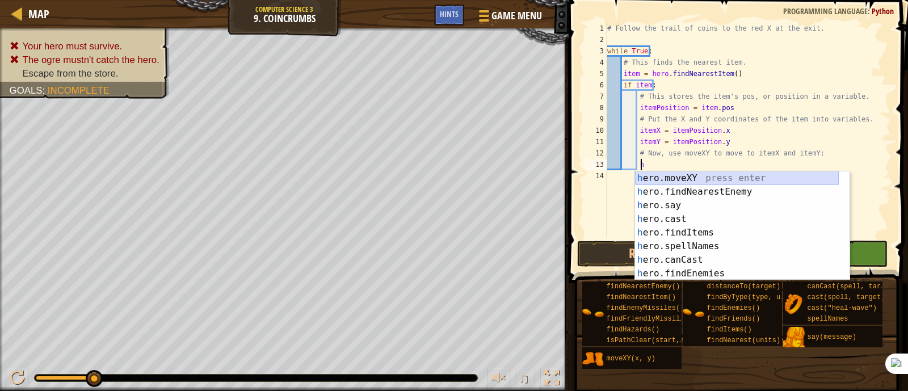
click at [725, 183] on div "h ero.moveXY press enter h ero.findNearestEnemy press enter h ero.say press ent…" at bounding box center [737, 239] width 204 height 136
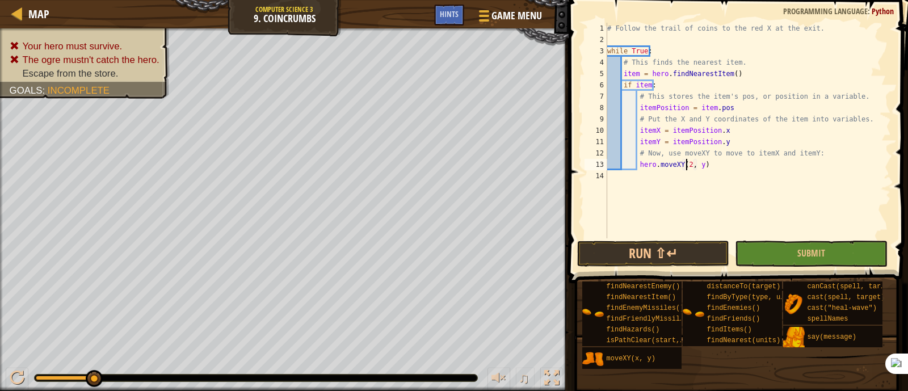
scroll to position [5, 6]
click at [701, 164] on div "# Follow the trail of coins to the red X at the exit. while True : # This finds…" at bounding box center [748, 142] width 286 height 238
click at [724, 162] on div "# Follow the trail of coins to the red X at the exit. while True : # This finds…" at bounding box center [748, 142] width 286 height 238
type textarea "hero.moveXY(24, 33)"
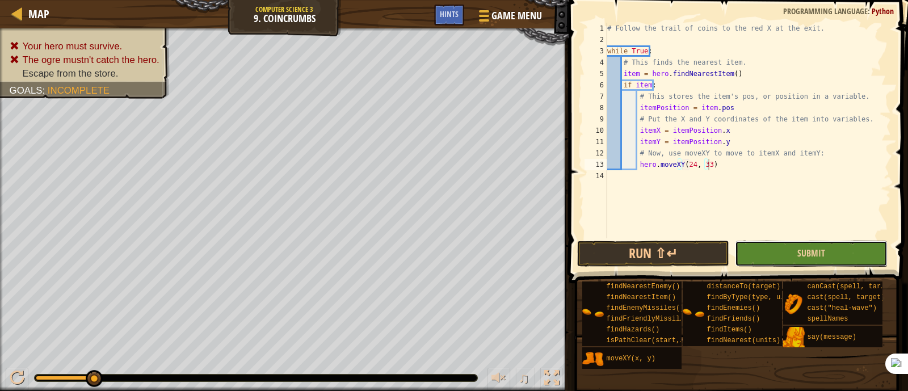
click at [787, 245] on button "Submit" at bounding box center [811, 254] width 152 height 26
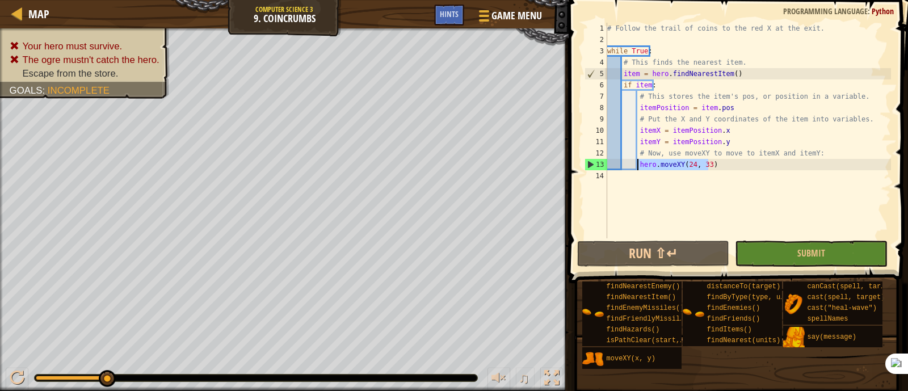
drag, startPoint x: 708, startPoint y: 162, endPoint x: 637, endPoint y: 166, distance: 71.7
click at [637, 166] on div "# Follow the trail of coins to the red X at the exit. while True : # This finds…" at bounding box center [748, 142] width 286 height 238
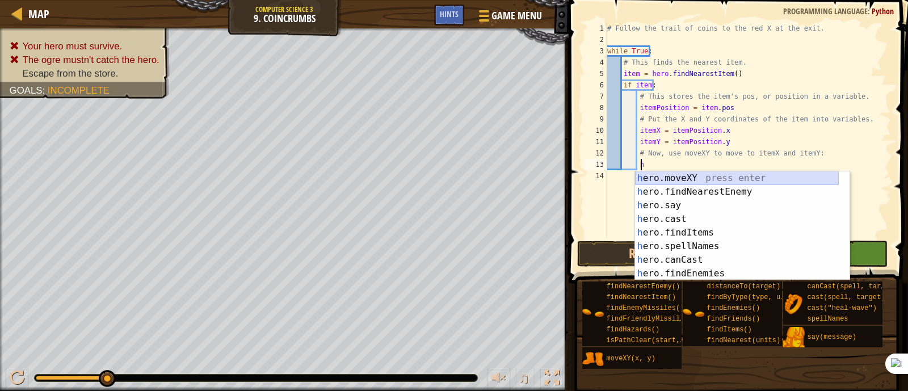
scroll to position [0, 0]
type textarea "h"
